Goal: Task Accomplishment & Management: Manage account settings

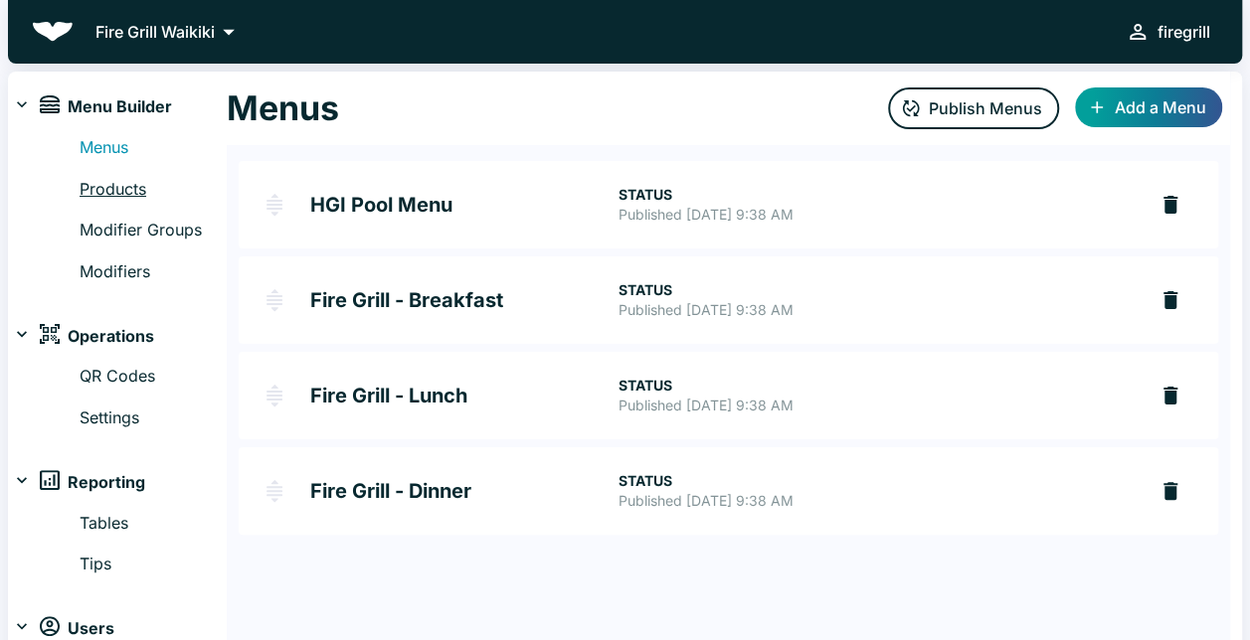
click at [119, 186] on link "Products" at bounding box center [153, 190] width 147 height 26
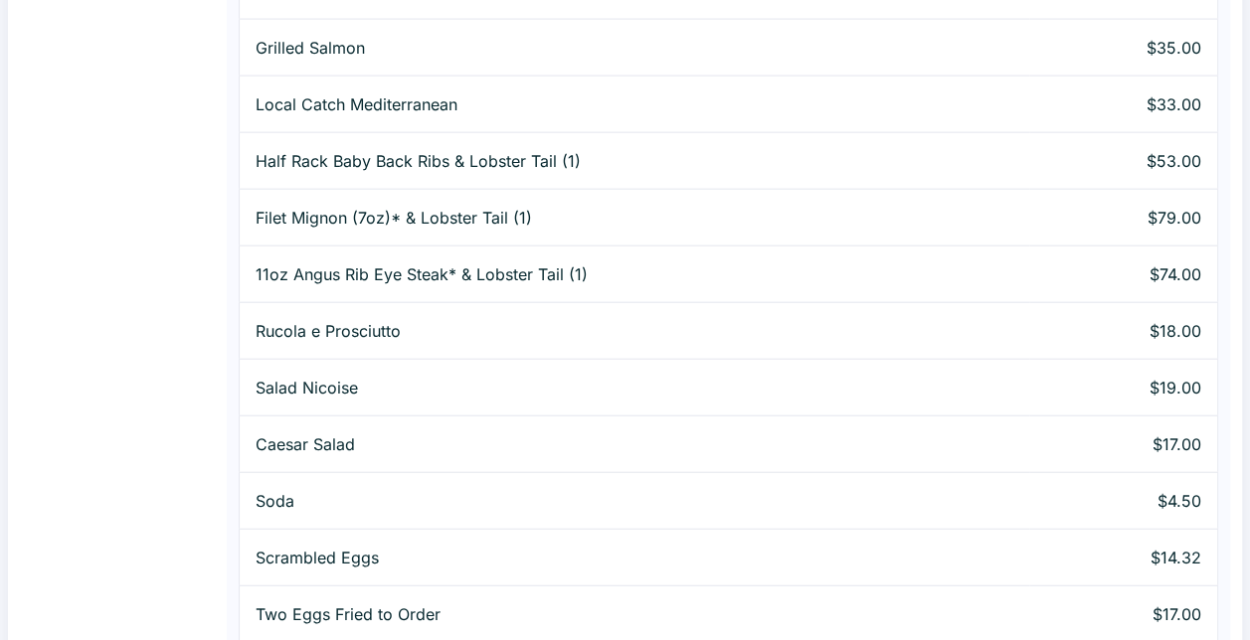
scroll to position [2530, 0]
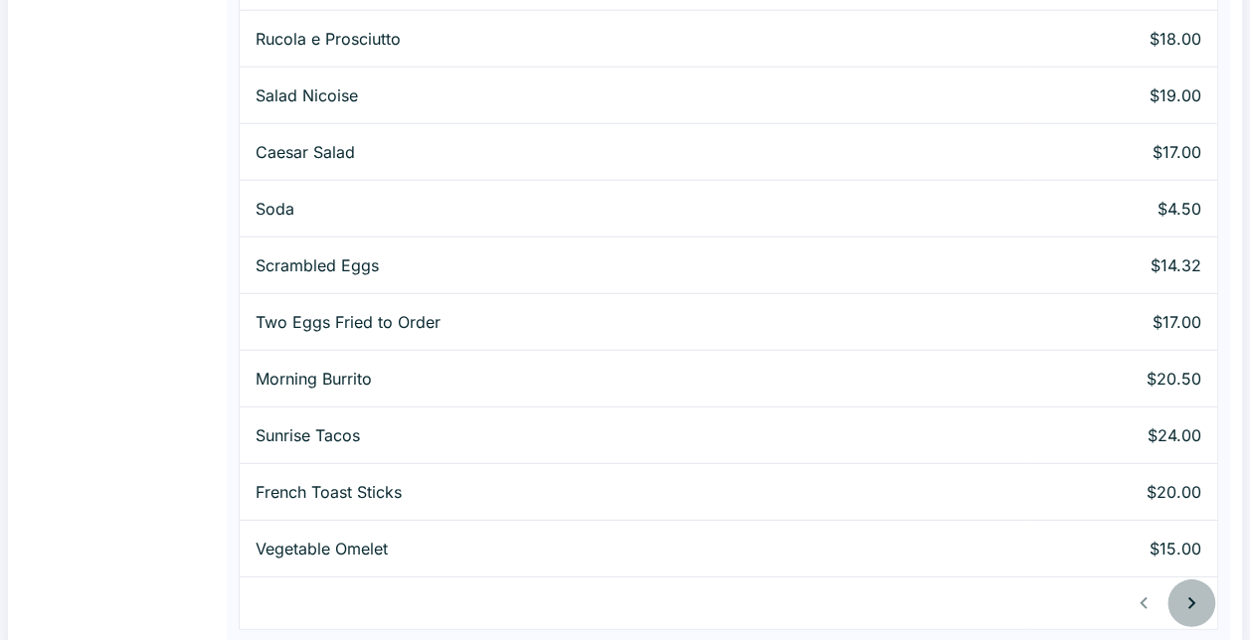
click at [1197, 593] on icon "button" at bounding box center [1191, 603] width 24 height 24
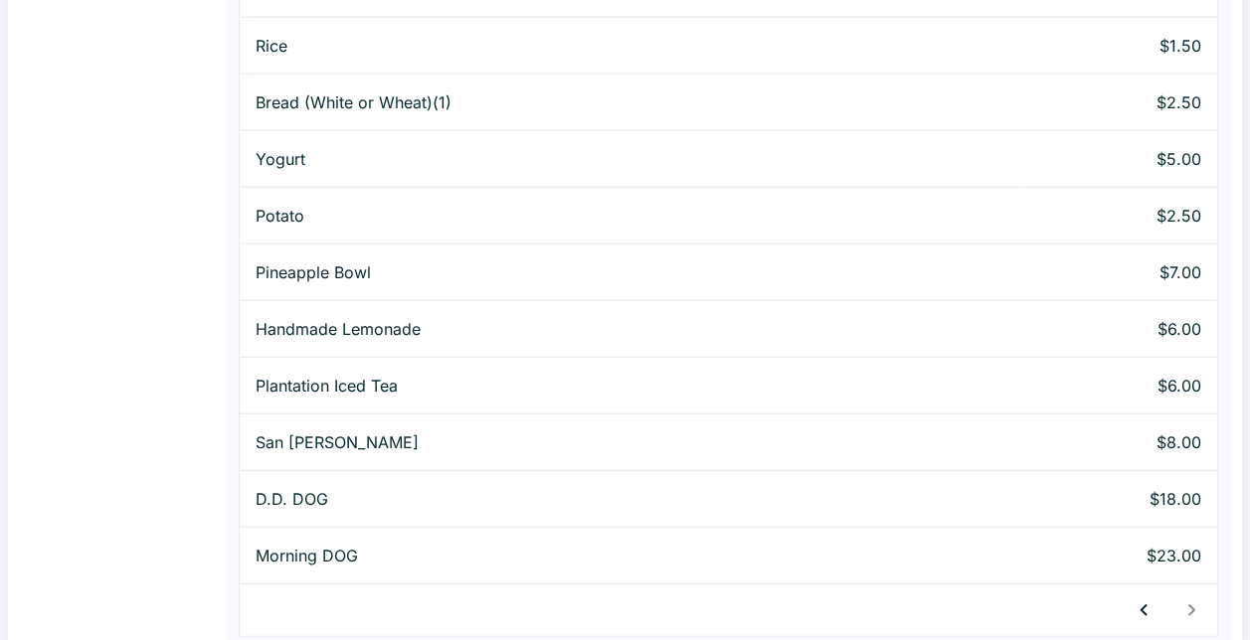
scroll to position [2304, 0]
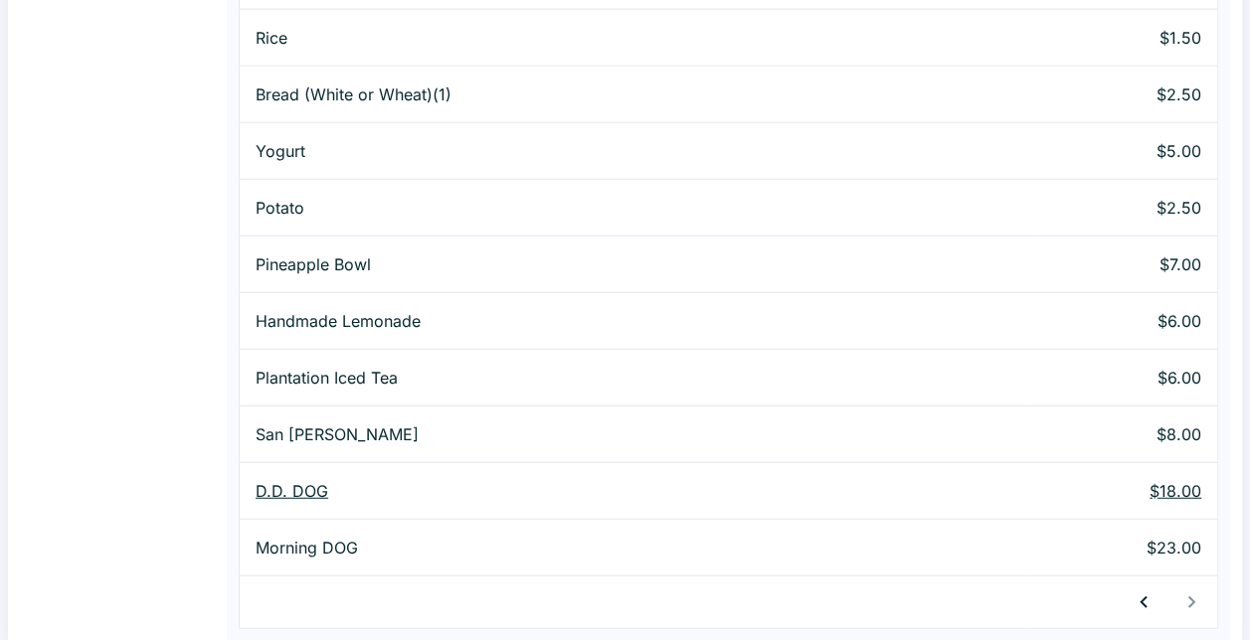
click at [314, 481] on p "D.D. DOG" at bounding box center [631, 491] width 752 height 24
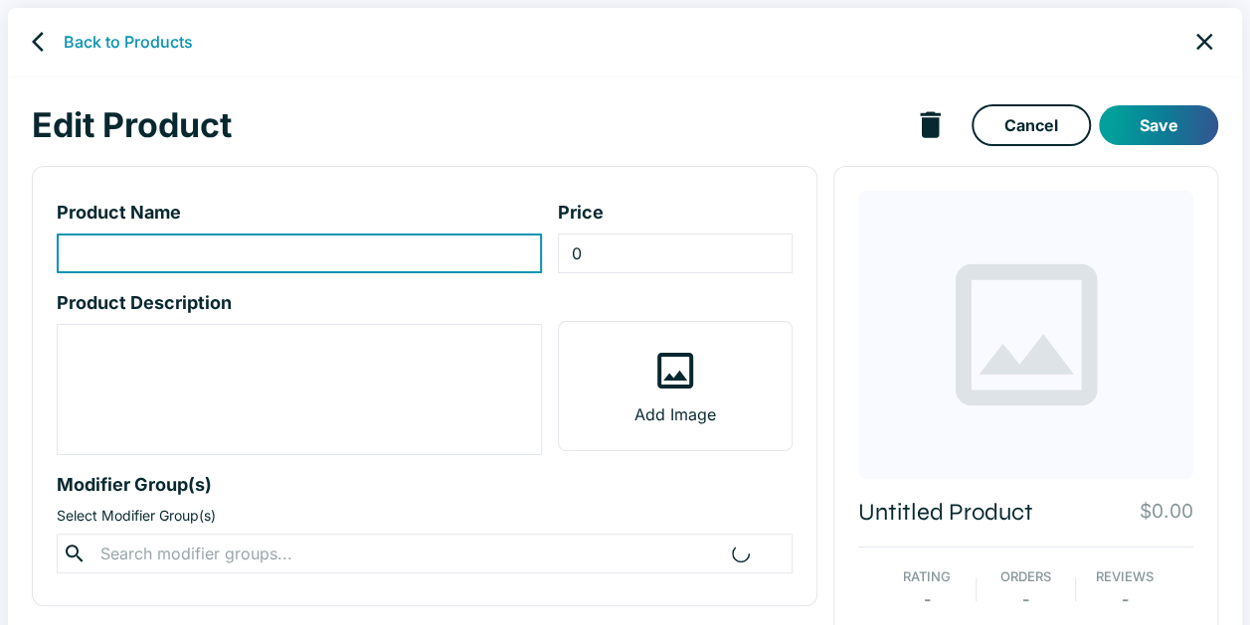
type input "D.D. DOG"
type input "18"
type textarea "[PERSON_NAME] & [PERSON_NAME] French baguette, 9" [US_STATE] local sausage, col…"
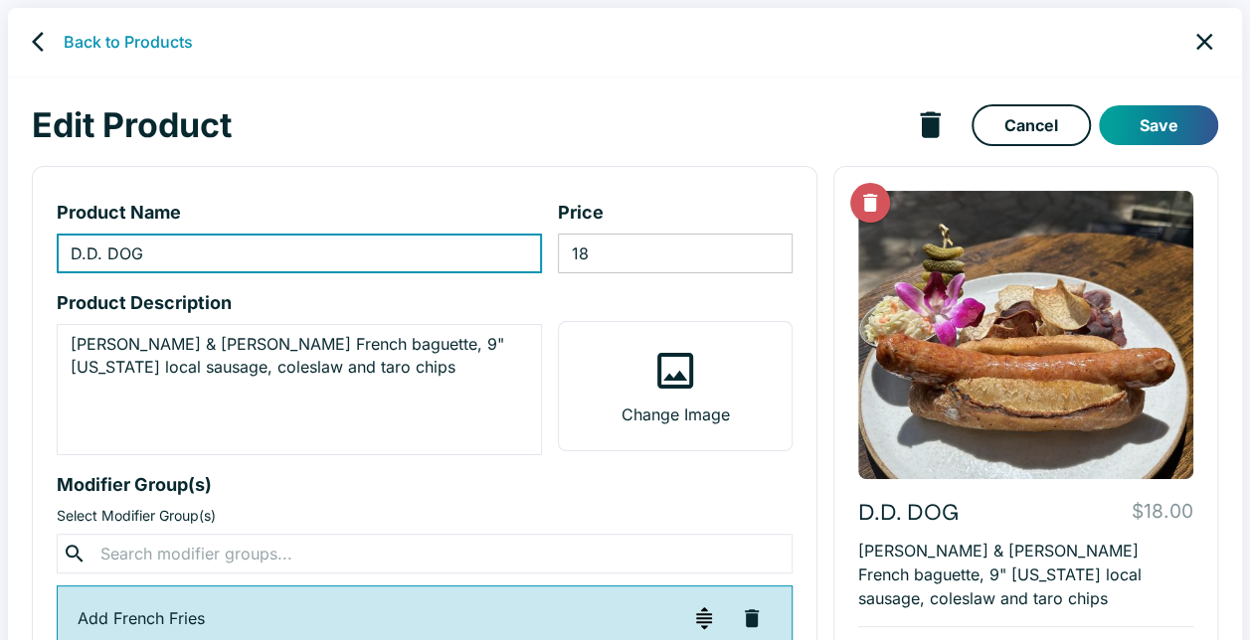
click at [732, 268] on input "18" at bounding box center [675, 254] width 235 height 40
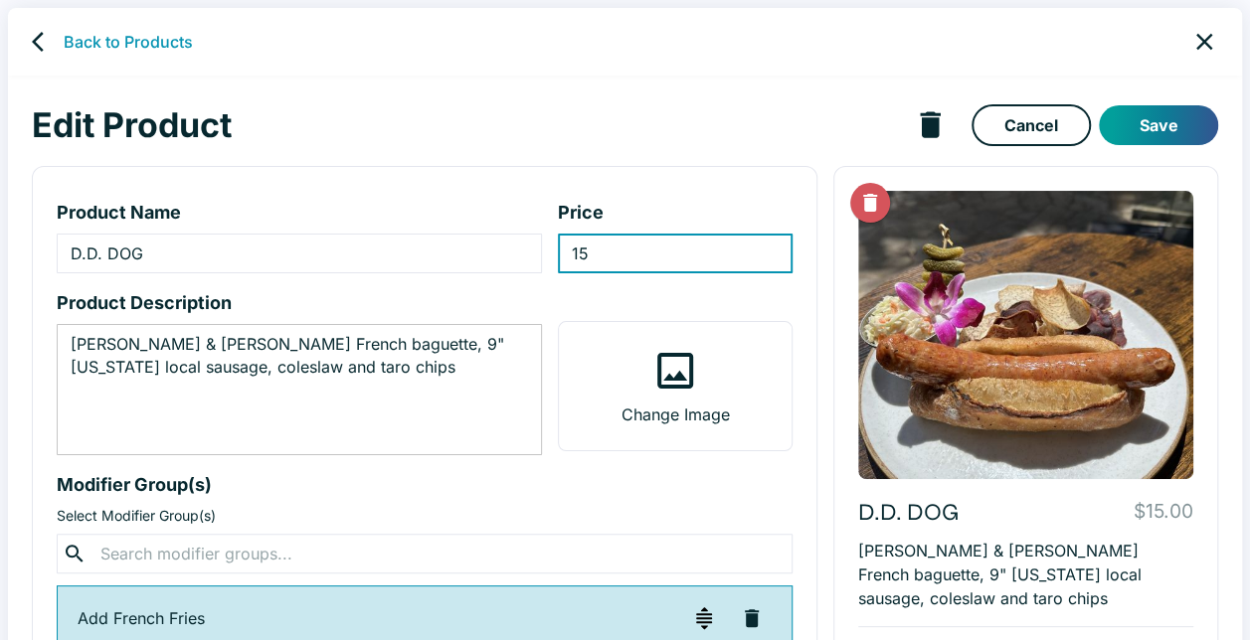
type input "15"
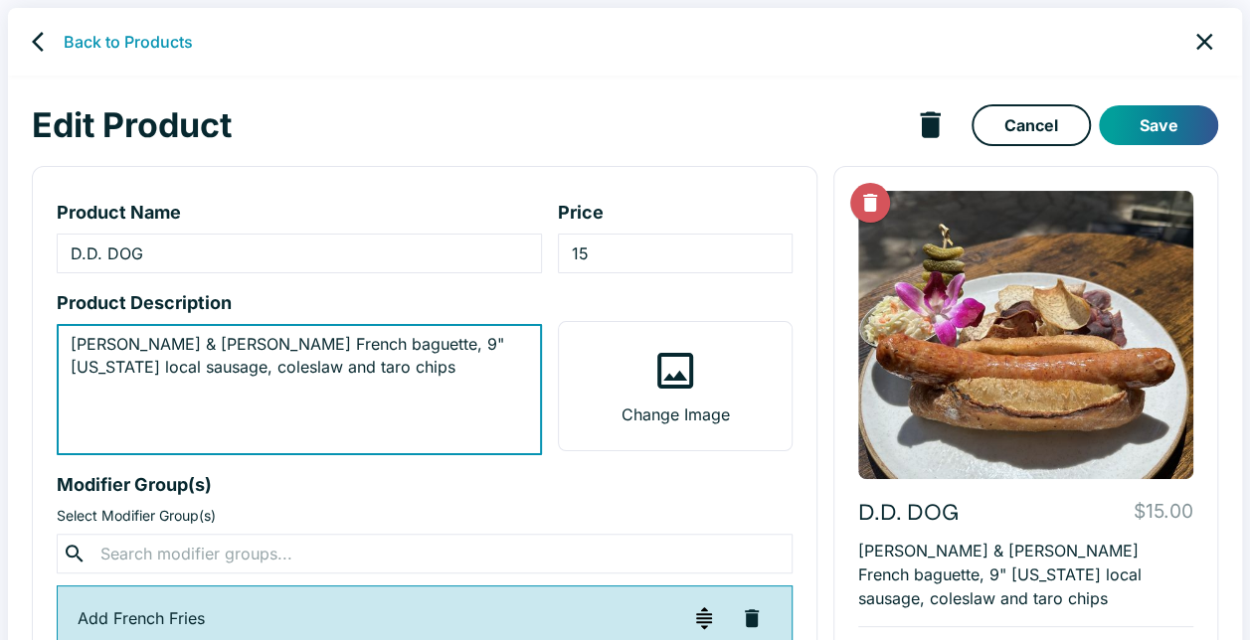
click at [250, 364] on textarea "[PERSON_NAME] & [PERSON_NAME] French baguette, 9" [US_STATE] local sausage, col…" at bounding box center [299, 390] width 457 height 114
click at [530, 335] on div "[PERSON_NAME] & [PERSON_NAME] French baguette, 9" [US_STATE] local sausage, and…" at bounding box center [299, 389] width 485 height 131
drag, startPoint x: 517, startPoint y: 352, endPoint x: 584, endPoint y: 342, distance: 68.3
click at [517, 352] on textarea "[PERSON_NAME] & [PERSON_NAME] French baguette, 9" [US_STATE] local sausage, and…" at bounding box center [299, 390] width 457 height 114
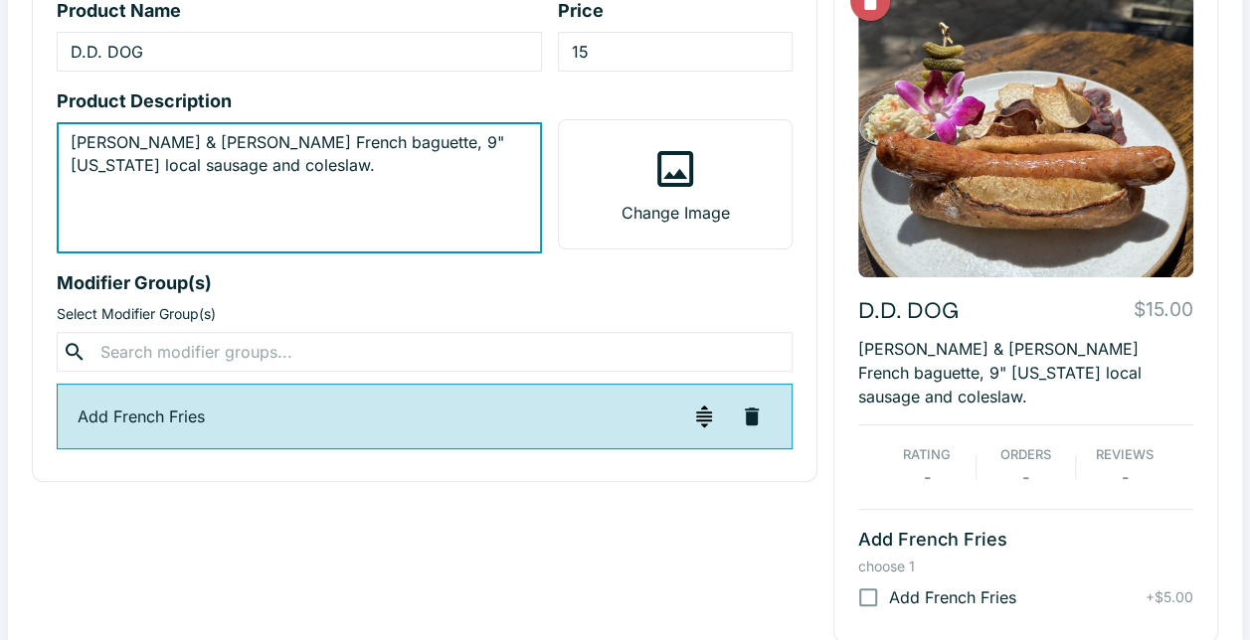
scroll to position [203, 0]
type textarea "[PERSON_NAME] & [PERSON_NAME] French baguette, 9" [US_STATE] local sausage and …"
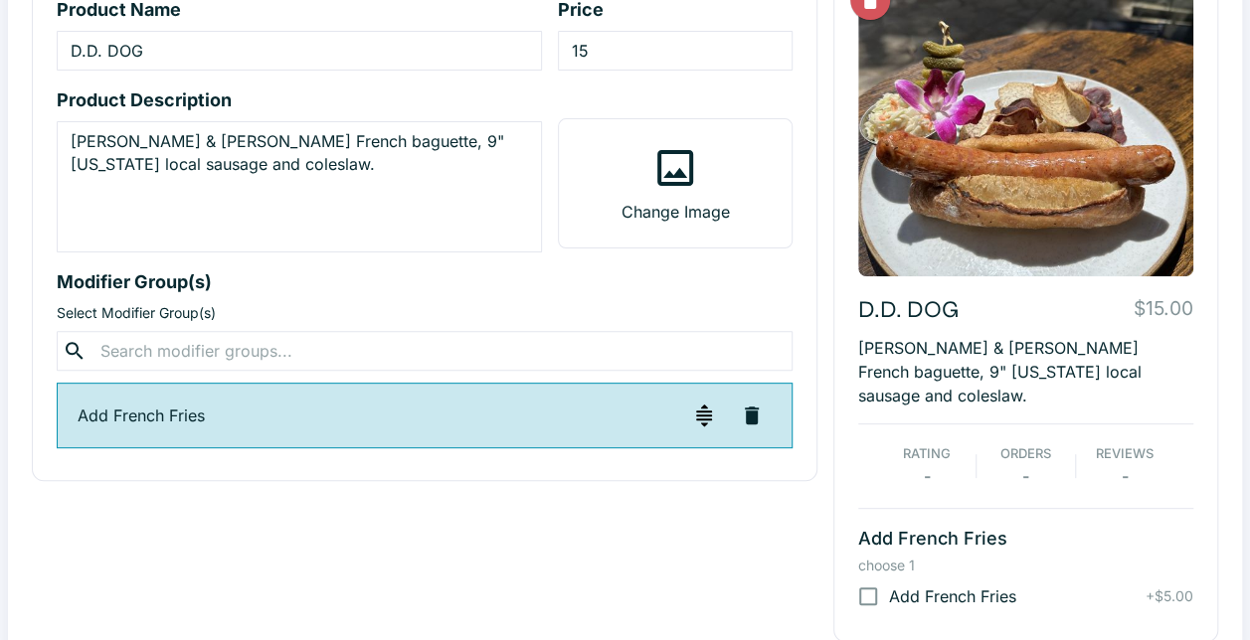
click at [823, 390] on div "D.D. DOG $15.00 [PERSON_NAME] & [PERSON_NAME] French baguette, 9" [US_STATE] lo…" at bounding box center [1017, 294] width 401 height 695
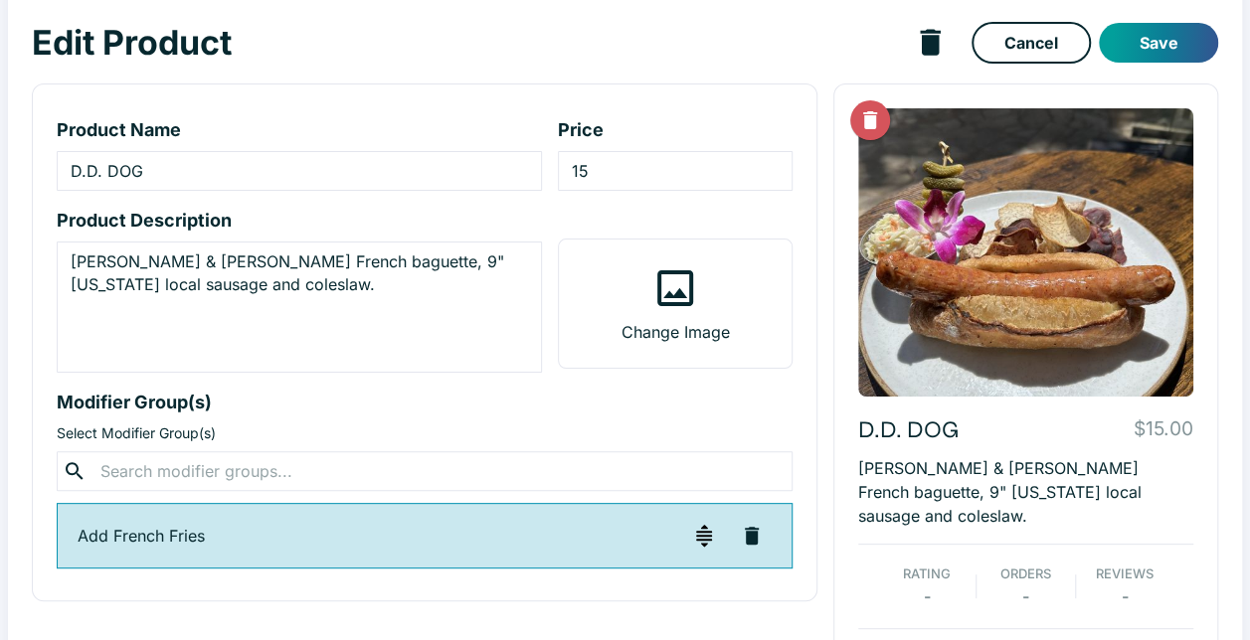
scroll to position [4, 0]
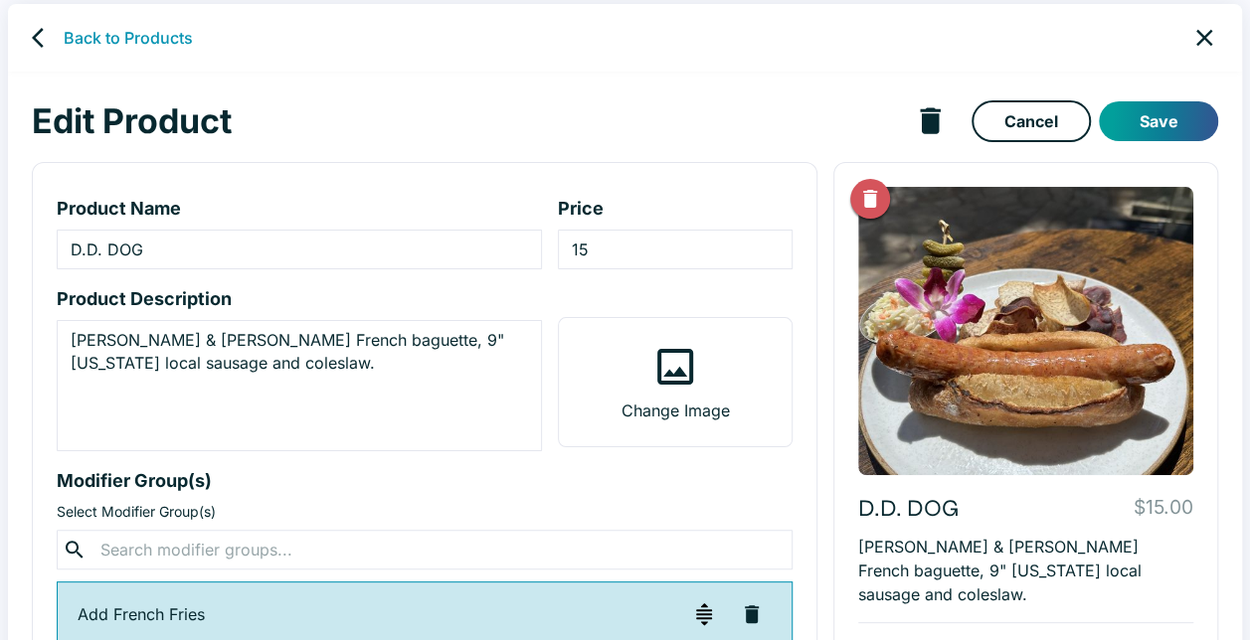
click at [871, 211] on button "Delete Image" at bounding box center [870, 199] width 40 height 40
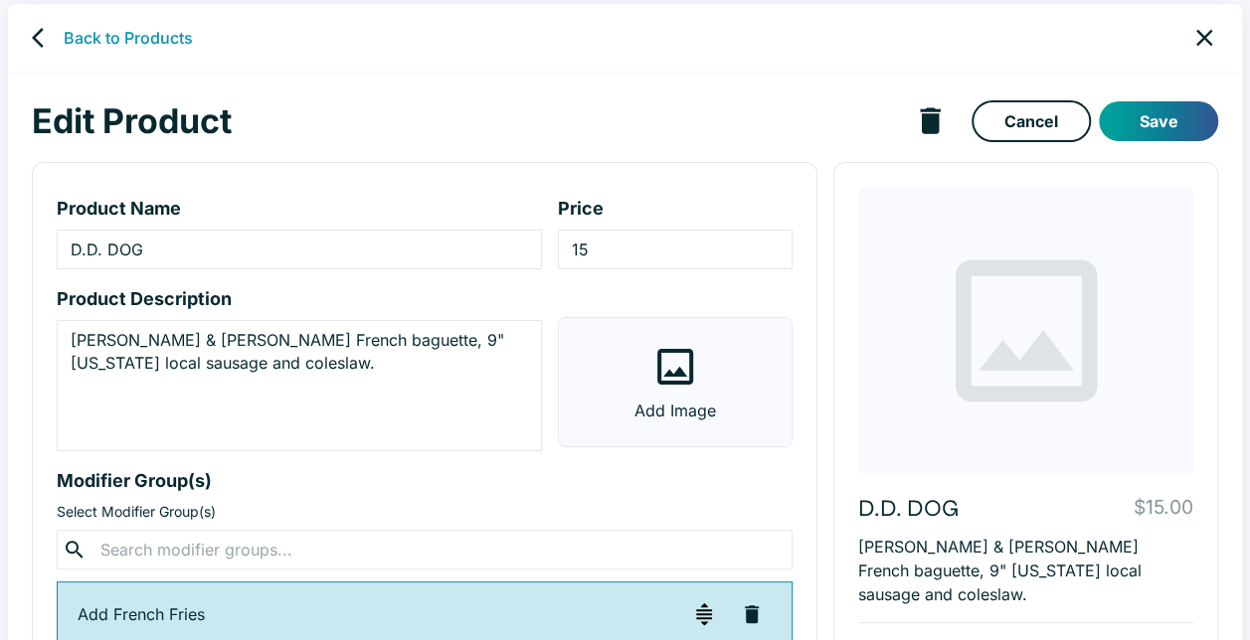
click at [704, 388] on label "Add Image" at bounding box center [675, 382] width 233 height 128
click at [0, 0] on input "Add Image" at bounding box center [0, 0] width 0 height 0
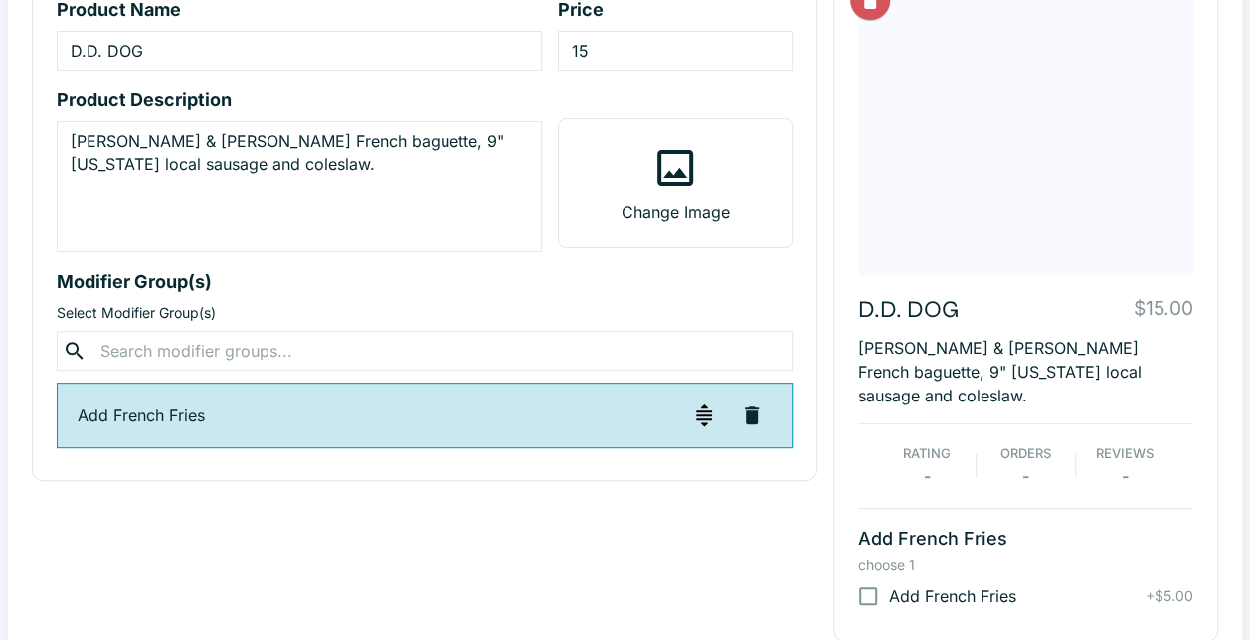
scroll to position [0, 0]
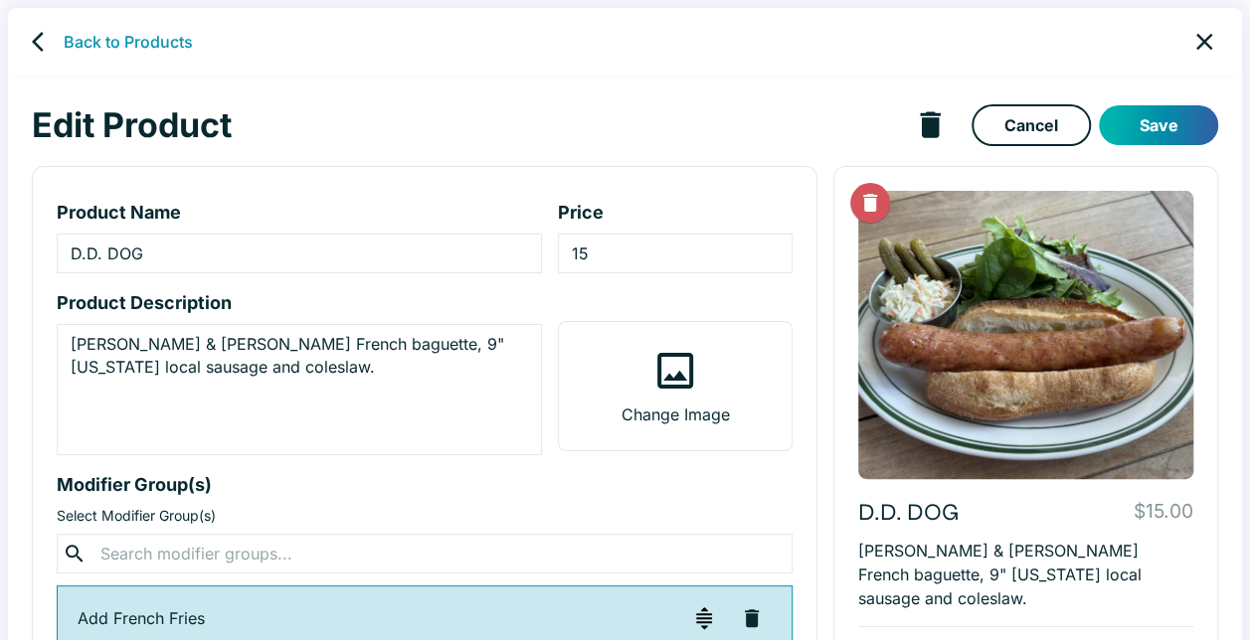
click at [1179, 132] on button "Save" at bounding box center [1157, 125] width 119 height 40
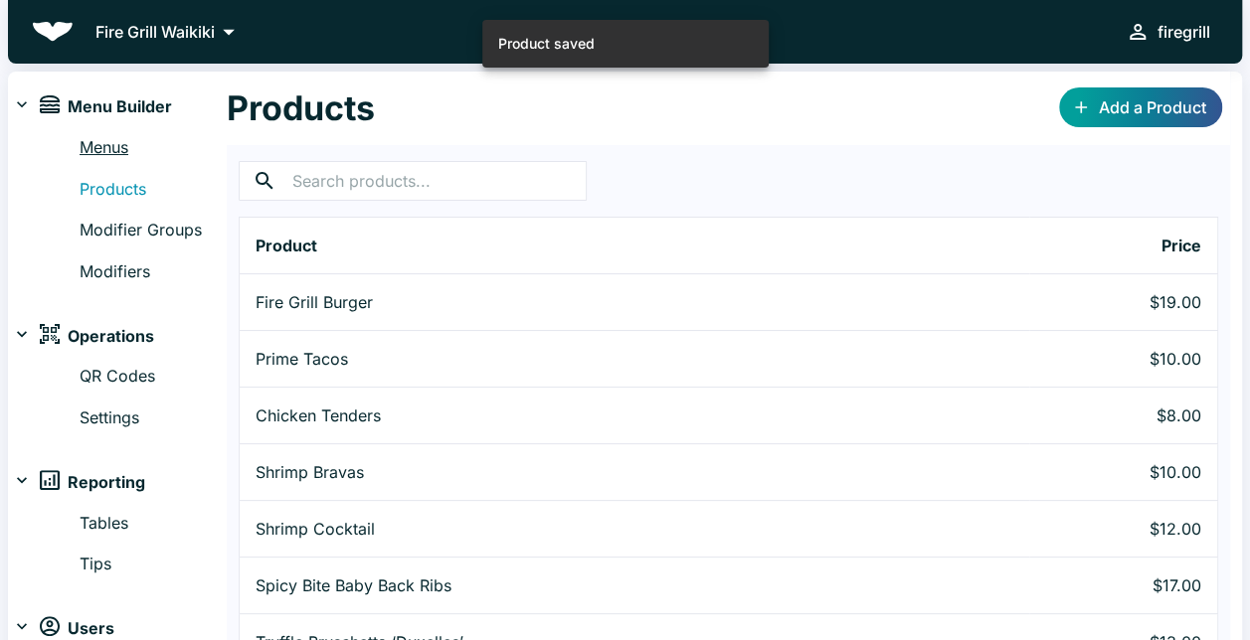
click at [94, 151] on link "Menus" at bounding box center [153, 148] width 147 height 26
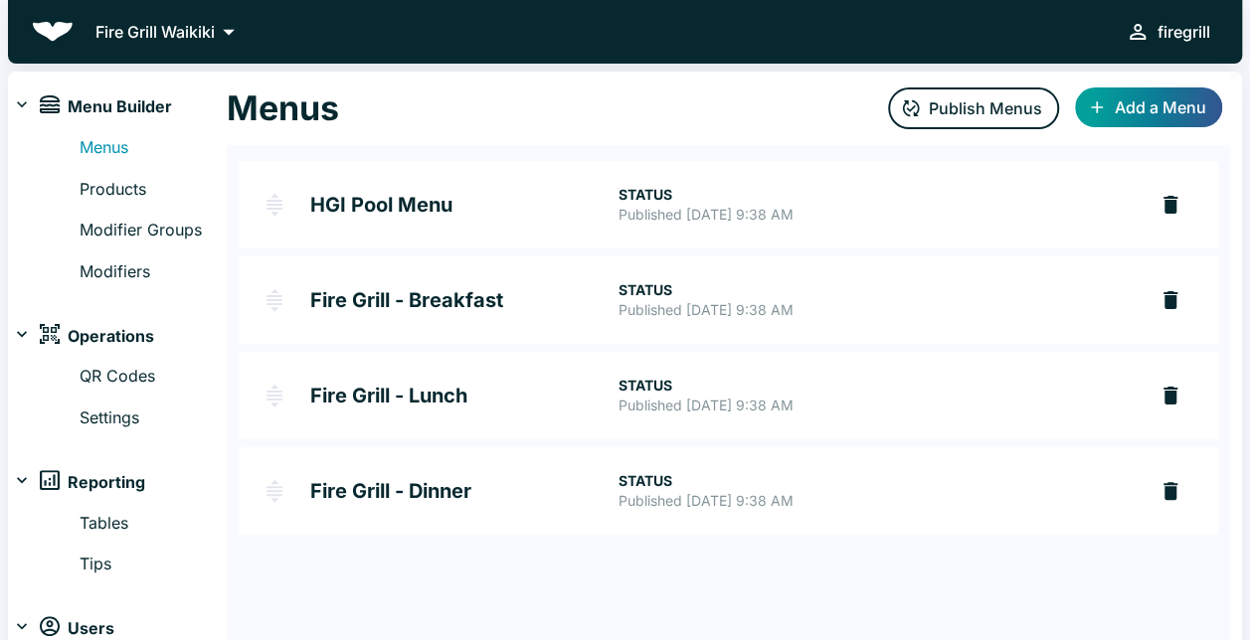
click at [442, 221] on link "HGI Pool Menu STATUS Published [DATE] 9:38 AM" at bounding box center [693, 204] width 908 height 87
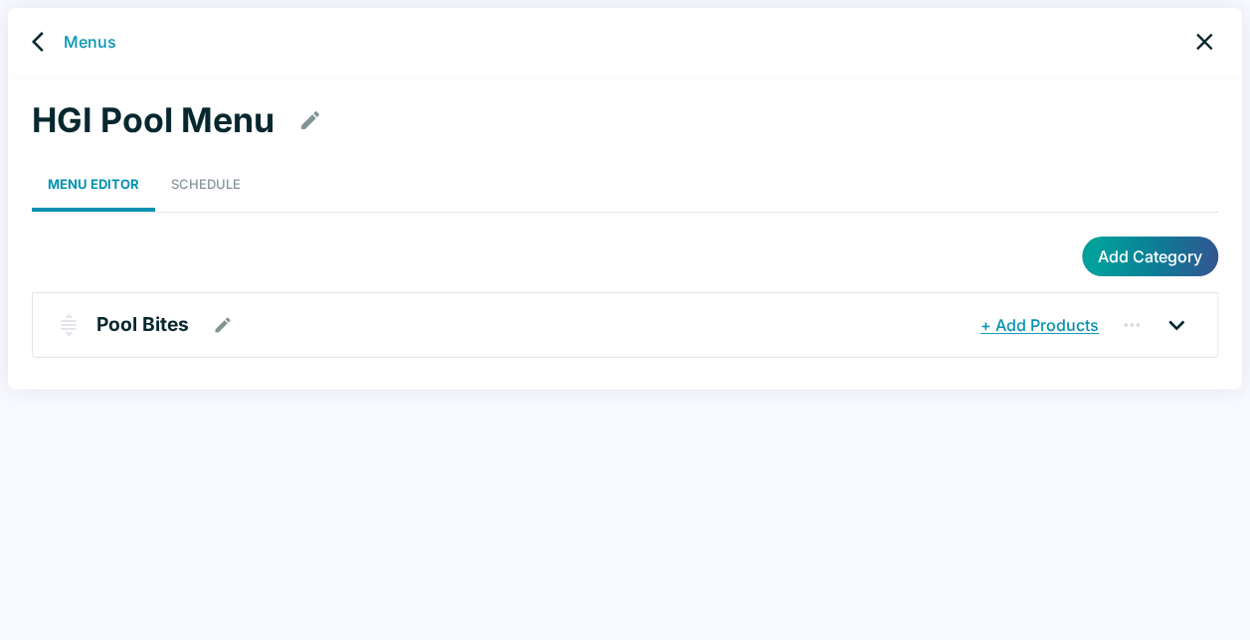
click at [141, 312] on p "Pool Bites" at bounding box center [142, 324] width 92 height 29
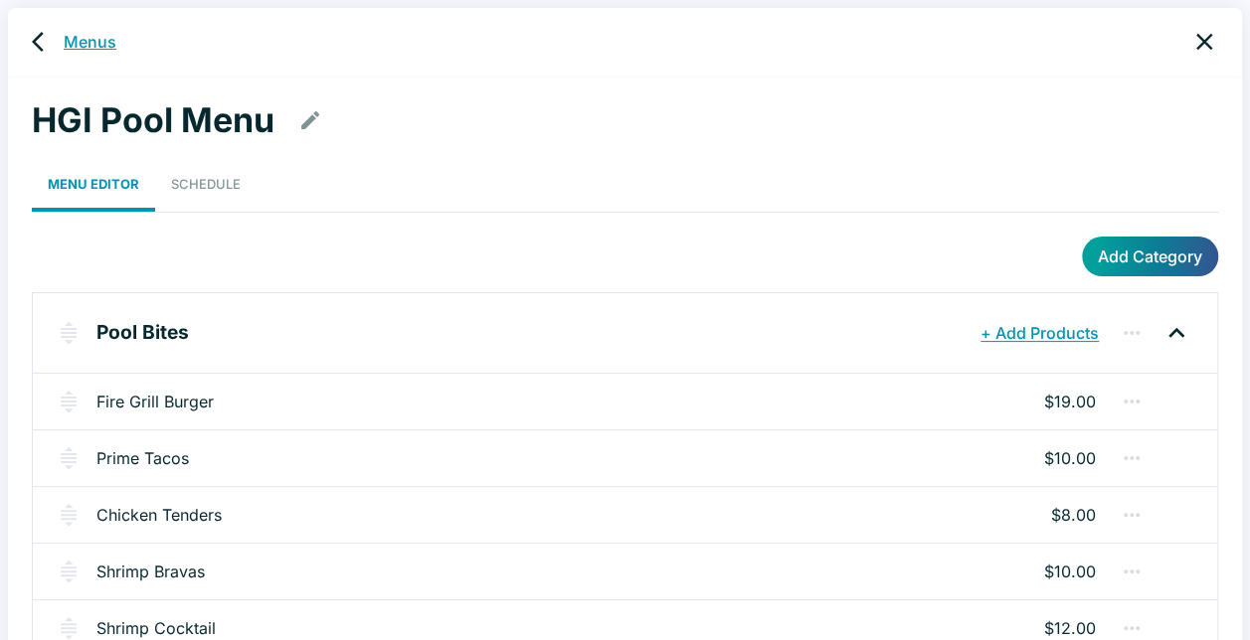
click at [93, 40] on link "Menus" at bounding box center [90, 42] width 53 height 24
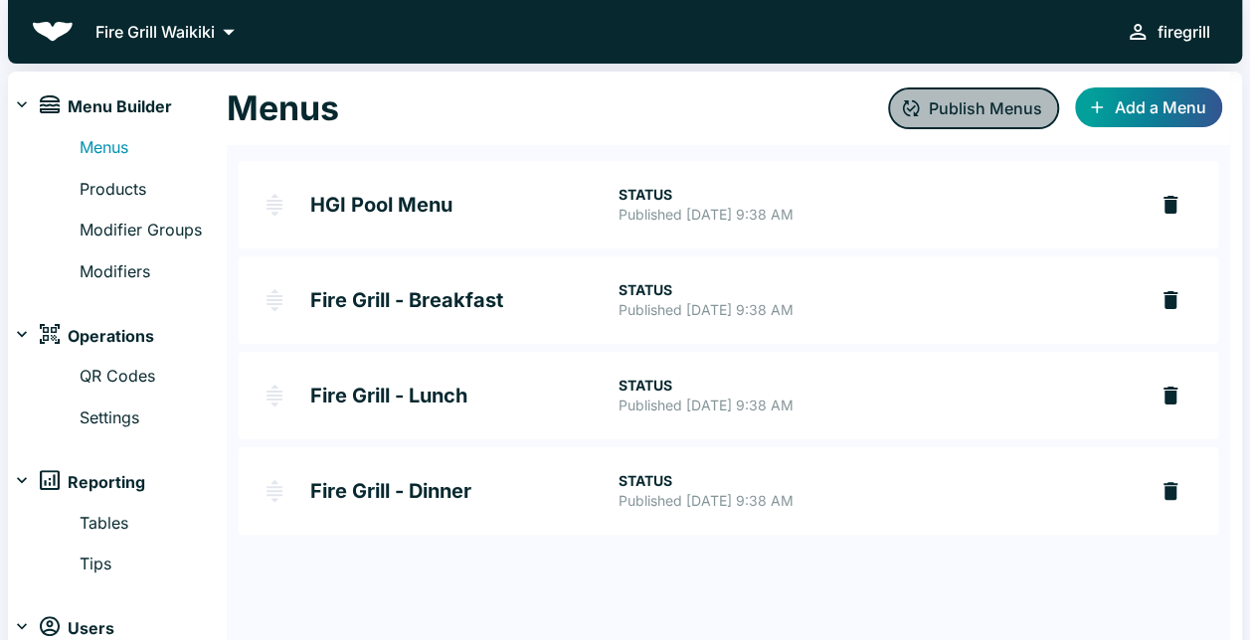
click at [996, 106] on button "Publish Menus" at bounding box center [973, 108] width 171 height 42
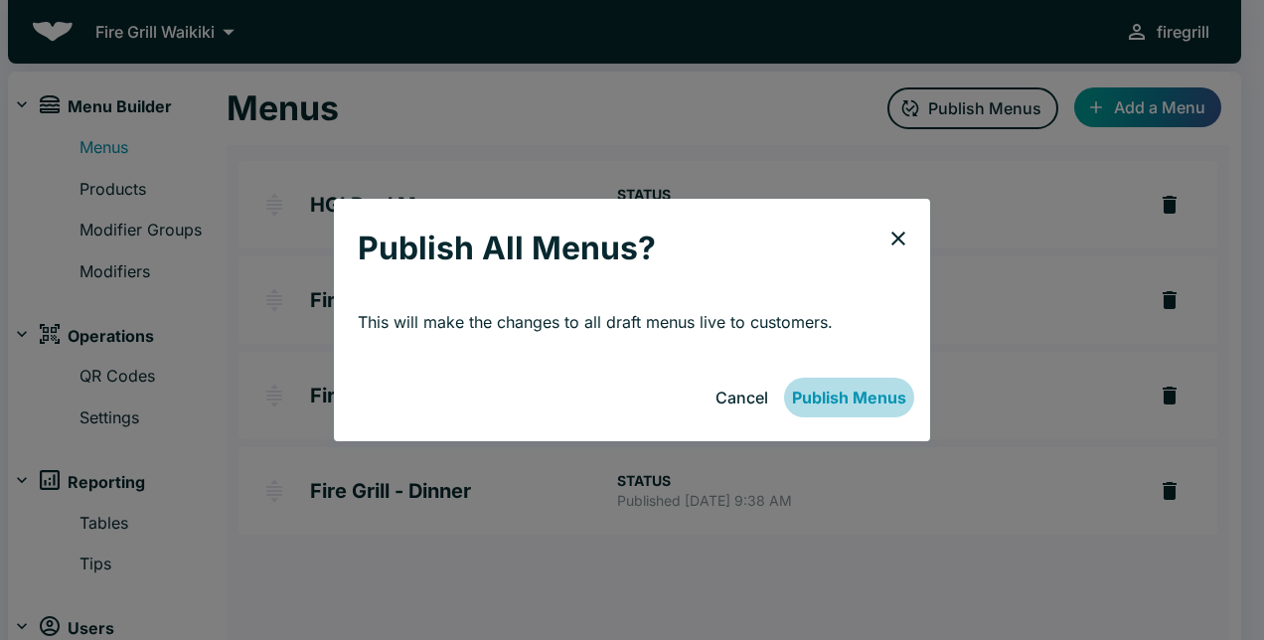
click at [837, 388] on button "Publish Menus" at bounding box center [849, 398] width 130 height 40
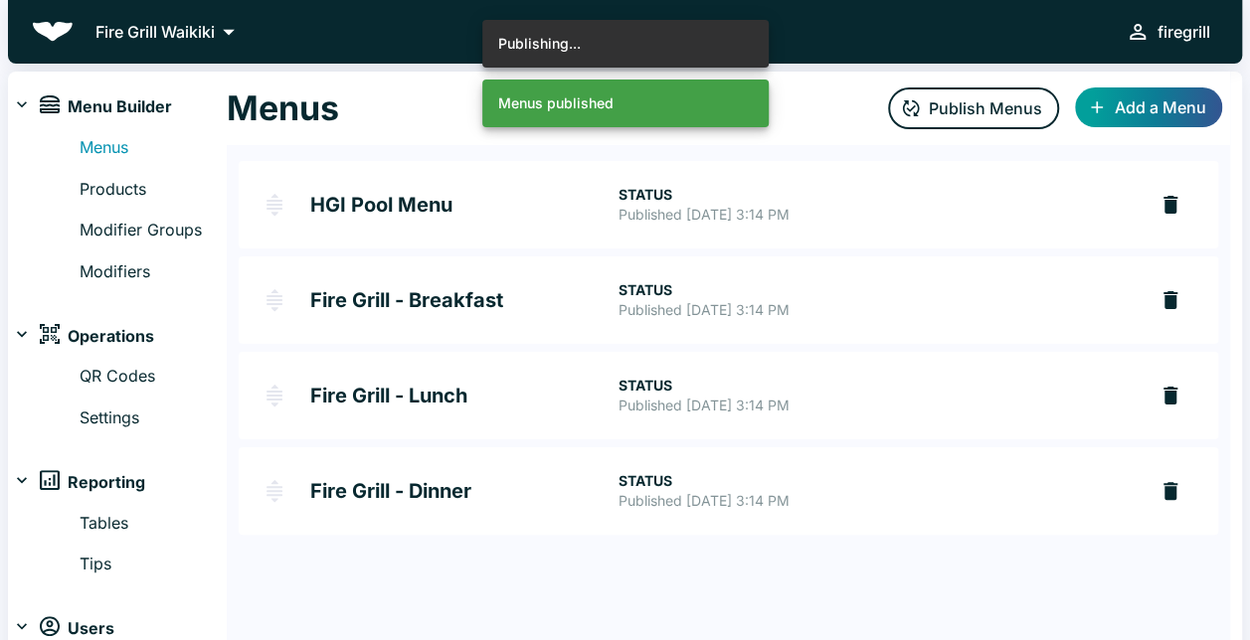
click at [726, 223] on p "Published [DATE] 3:14 PM" at bounding box center [873, 215] width 513 height 20
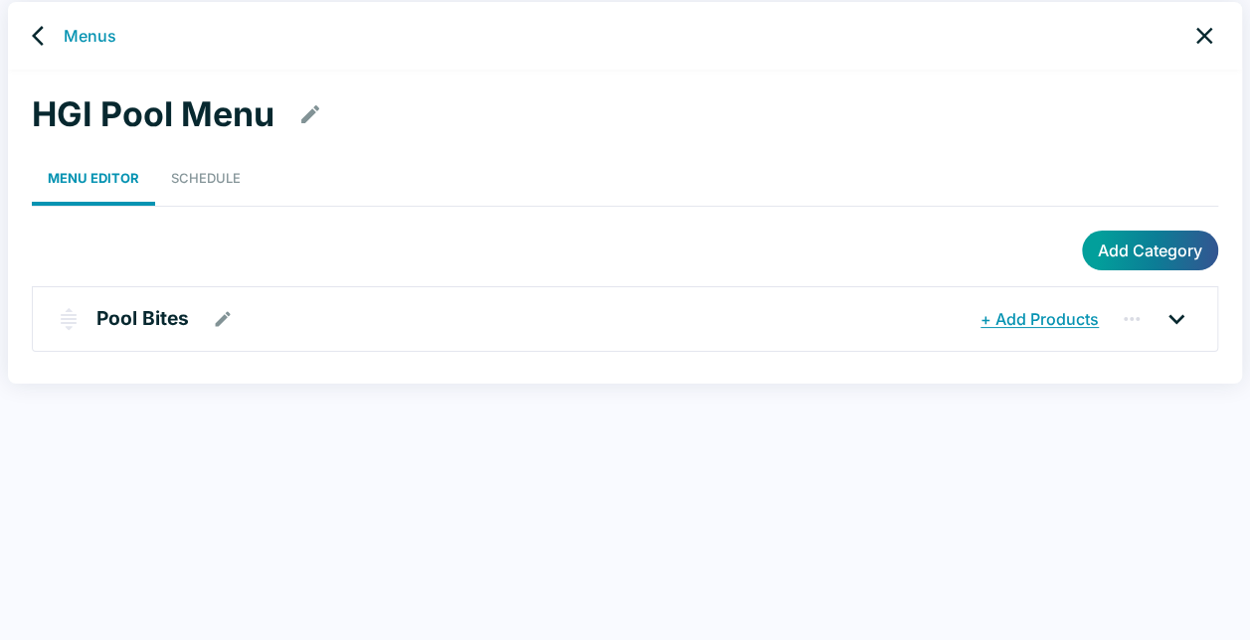
scroll to position [8, 0]
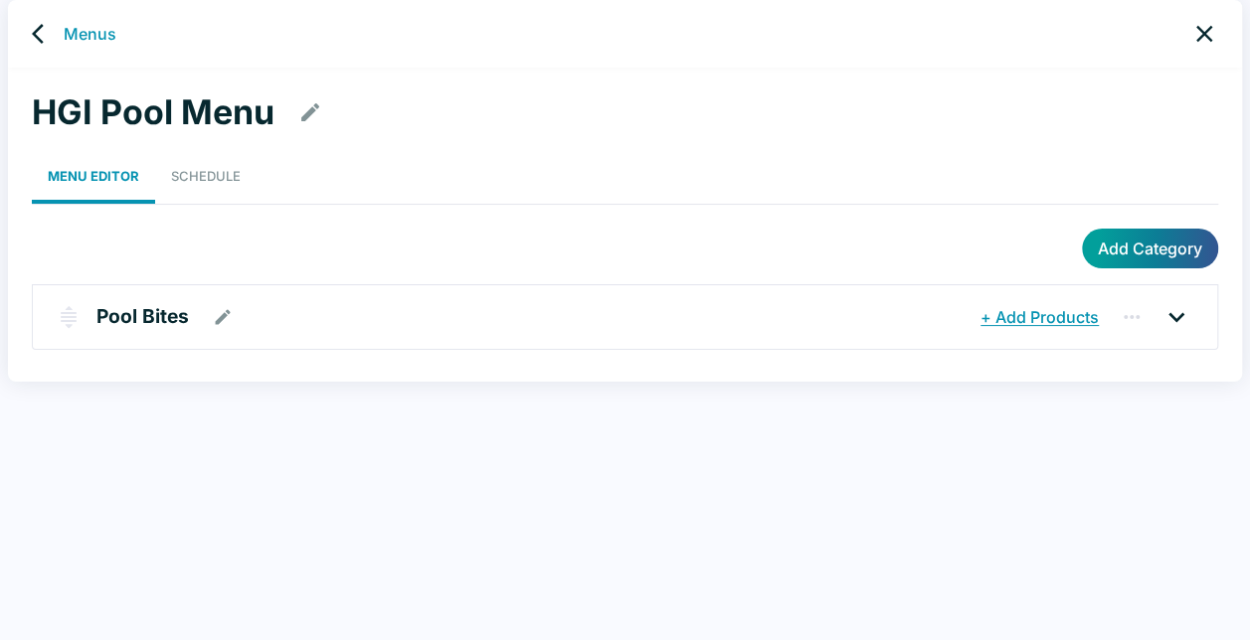
click at [173, 321] on p "Pool Bites" at bounding box center [142, 316] width 92 height 29
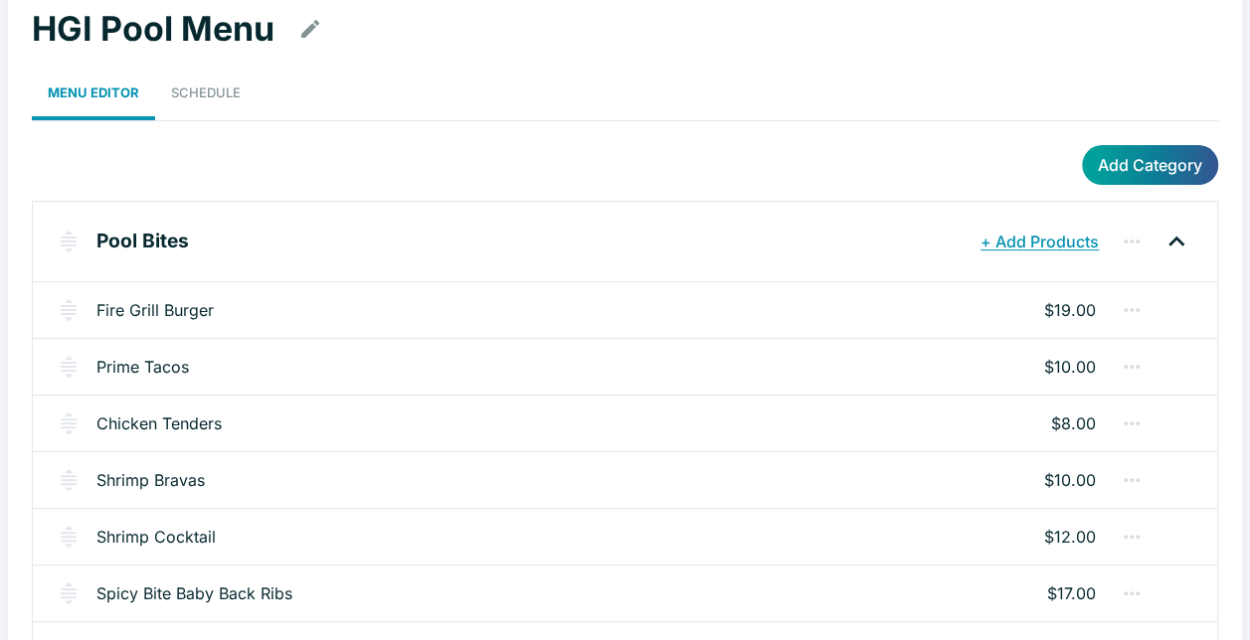
scroll to position [150, 0]
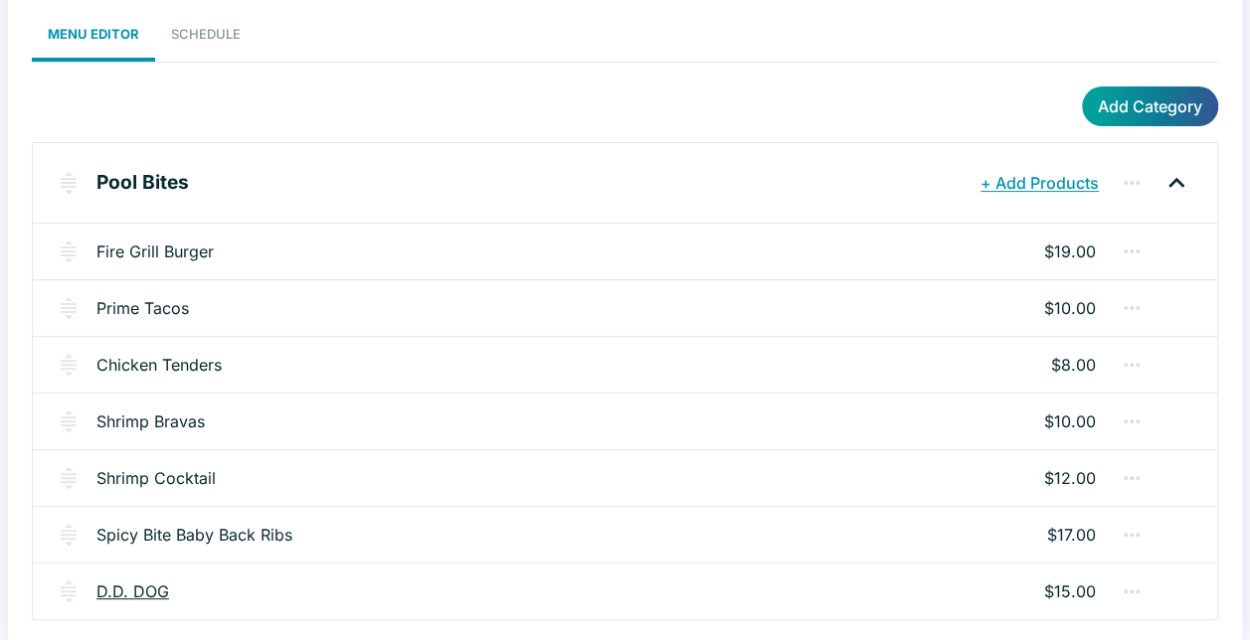
click at [141, 589] on link "D.D. DOG" at bounding box center [132, 592] width 73 height 24
